Goal: Transaction & Acquisition: Book appointment/travel/reservation

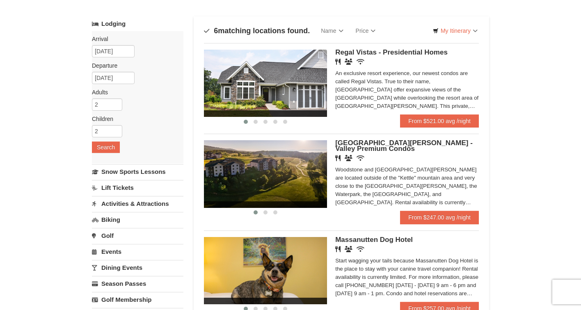
scroll to position [39, 0]
click at [293, 174] on img at bounding box center [265, 173] width 123 height 67
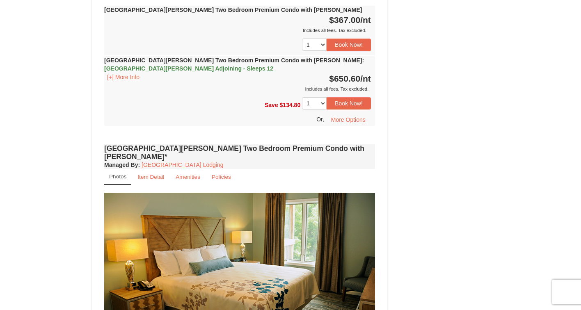
scroll to position [1914, 0]
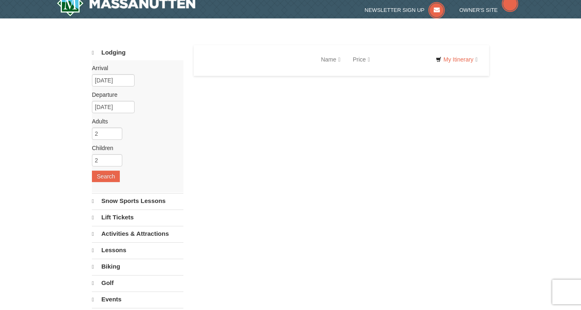
select select "9"
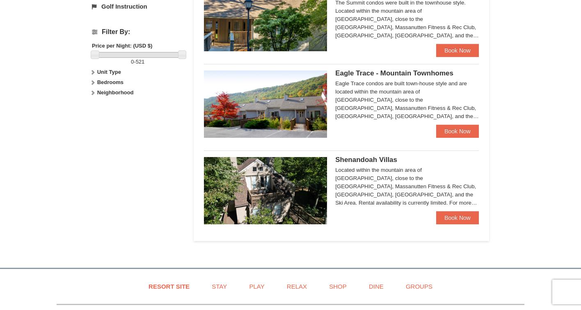
scroll to position [364, 0]
